Goal: Find specific fact: Find specific fact

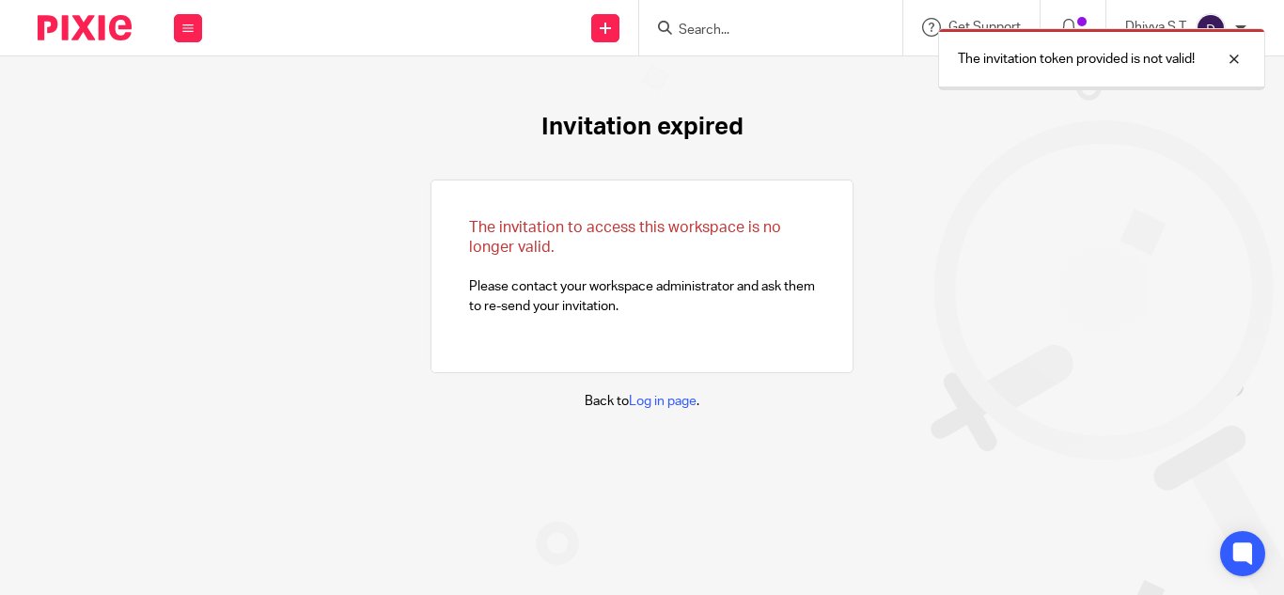
click at [1241, 65] on div at bounding box center [1220, 59] width 51 height 23
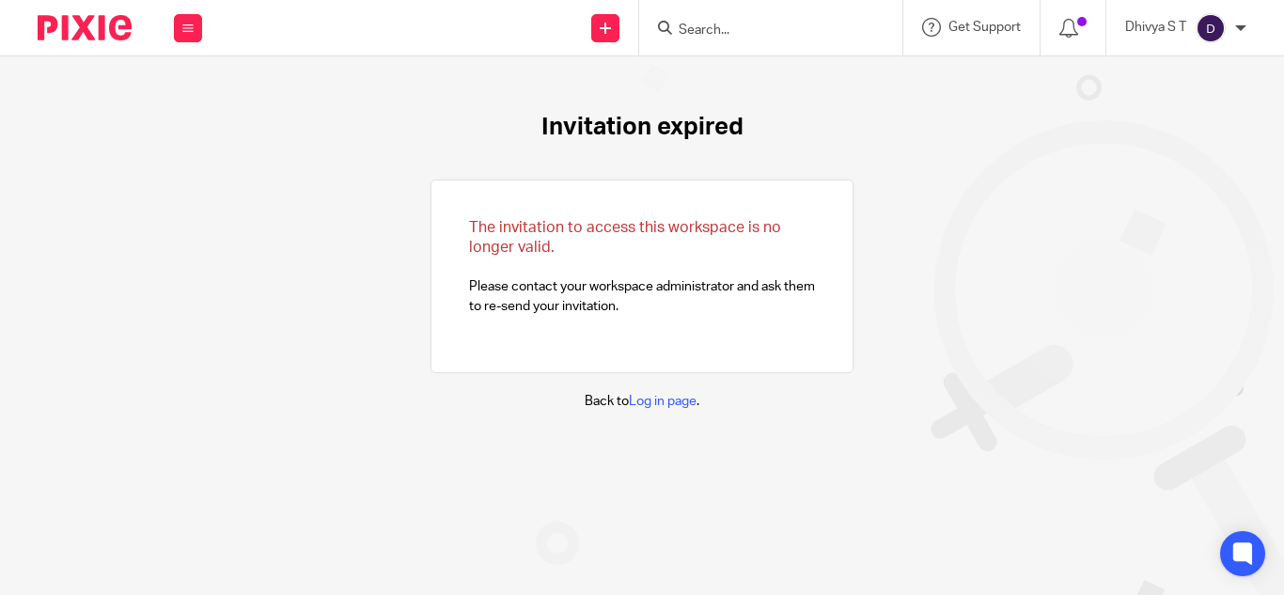
click at [758, 33] on input "Search" at bounding box center [761, 31] width 169 height 17
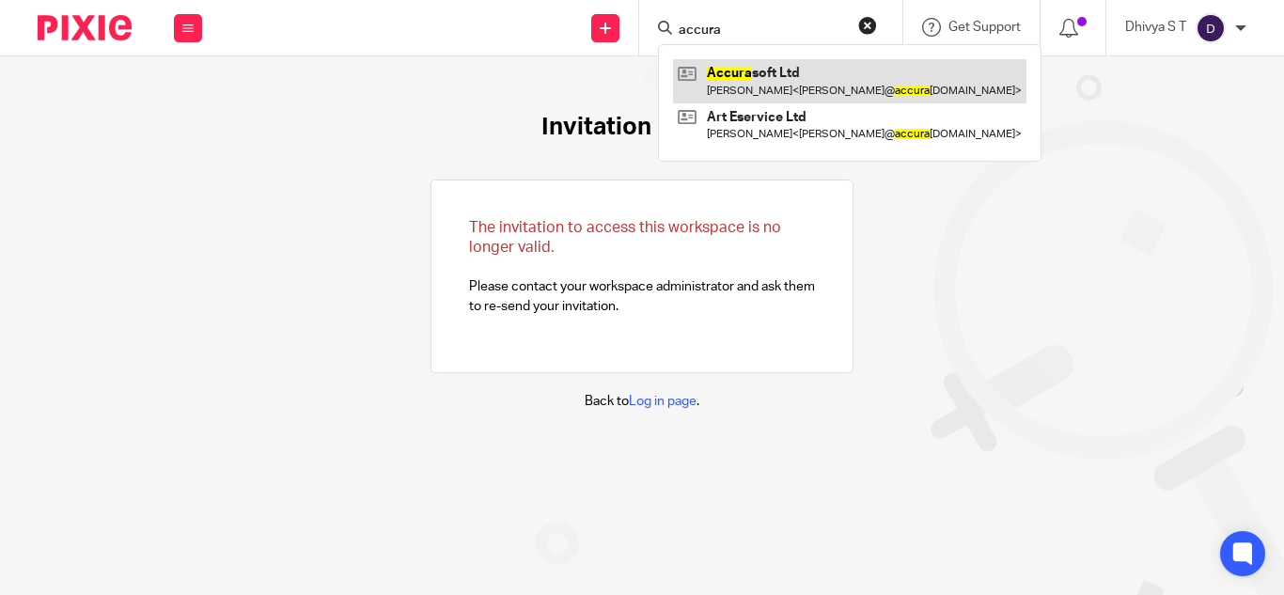
type input "accura"
click at [755, 63] on link at bounding box center [850, 80] width 354 height 43
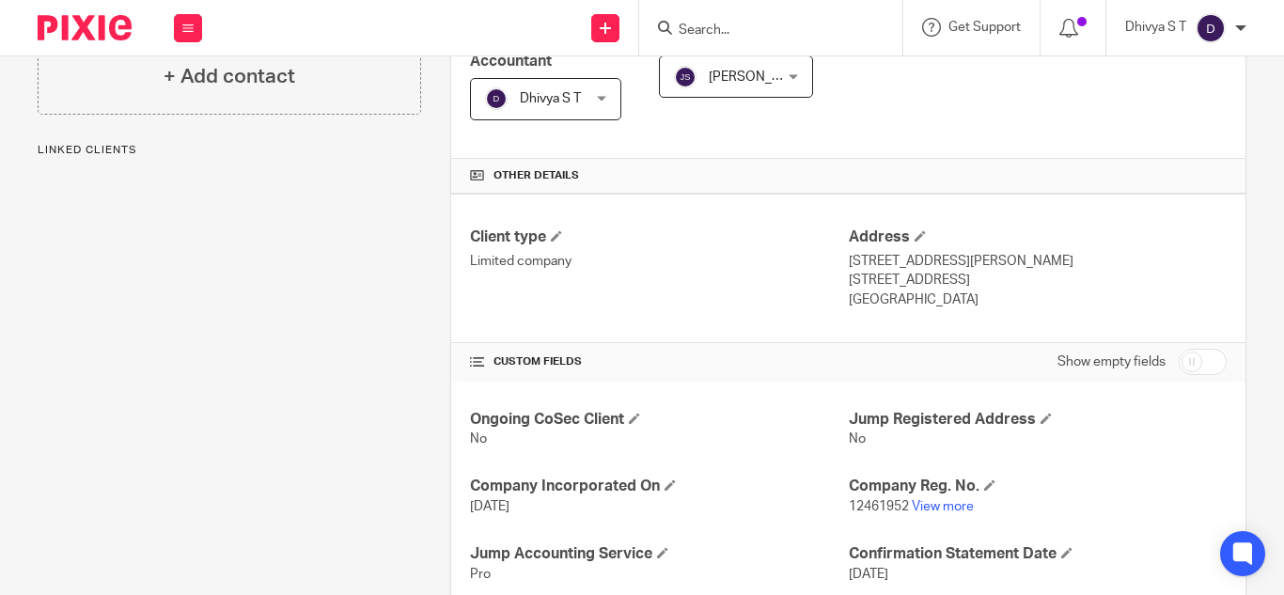
scroll to position [756, 0]
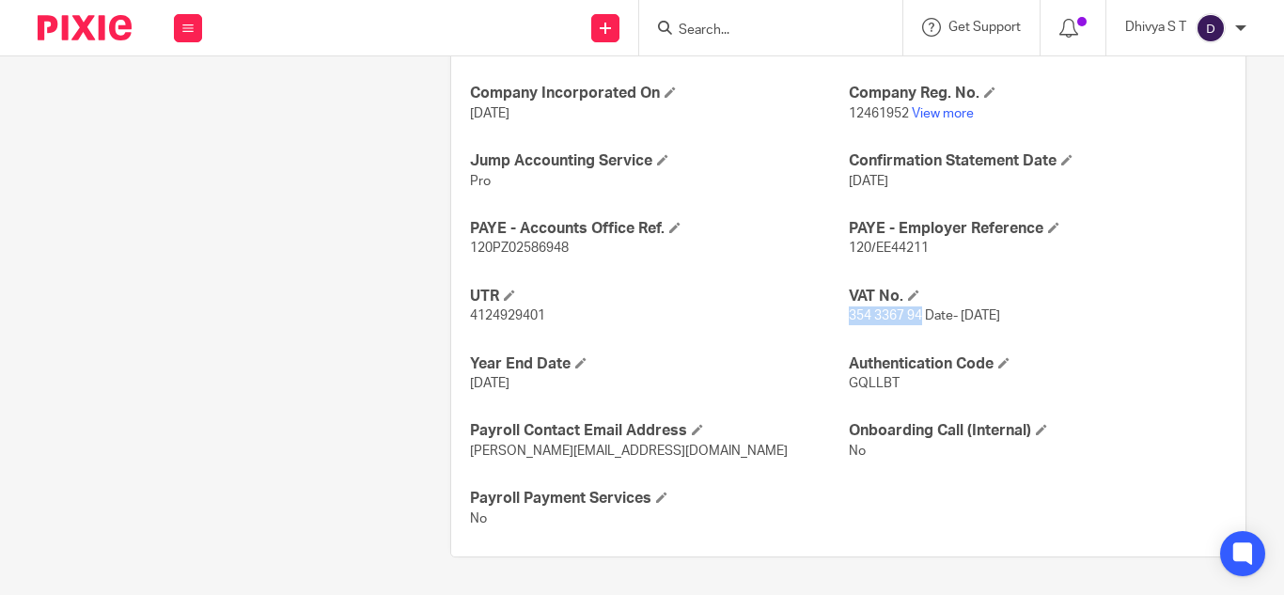
drag, startPoint x: 915, startPoint y: 316, endPoint x: 840, endPoint y: 319, distance: 75.3
click at [849, 319] on span "354 3367 94 Date- 10 AUGUST 2020" at bounding box center [924, 315] width 151 height 13
copy span "354 3367 94"
